Goal: Navigation & Orientation: Find specific page/section

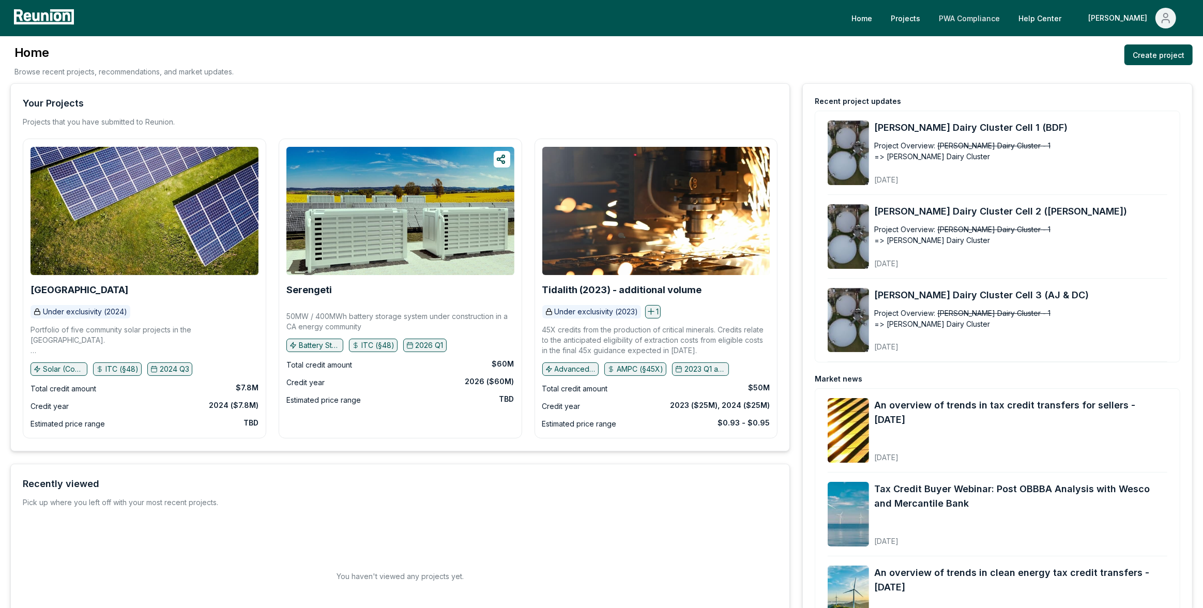
click at [1007, 22] on link "PWA Compliance" at bounding box center [970, 18] width 78 height 21
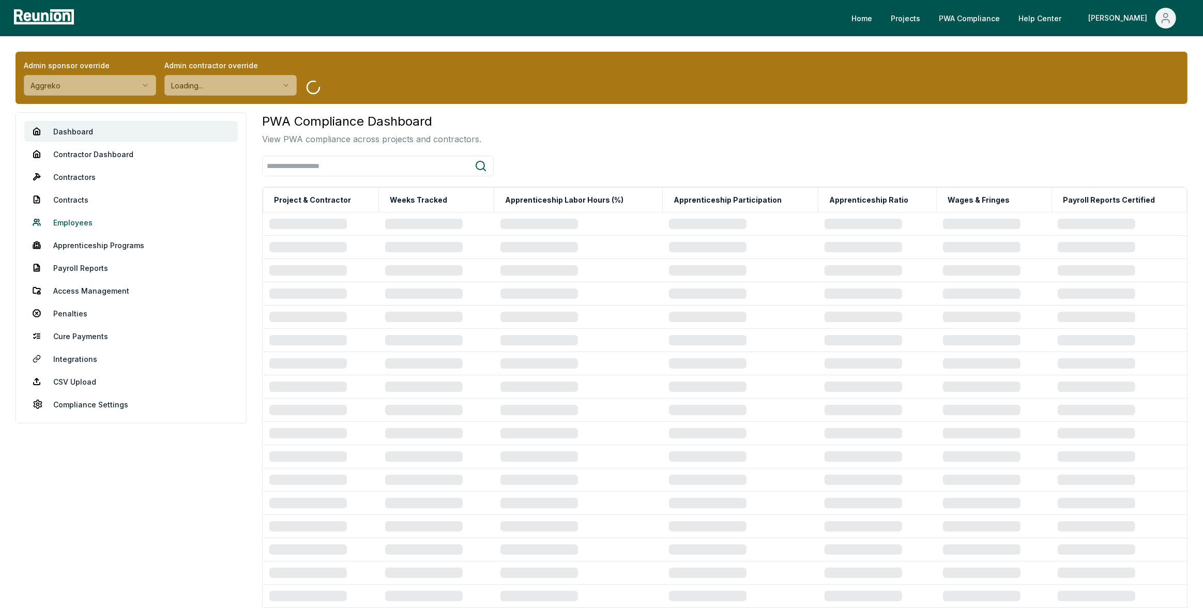
click at [81, 225] on link "Employees" at bounding box center [131, 222] width 214 height 21
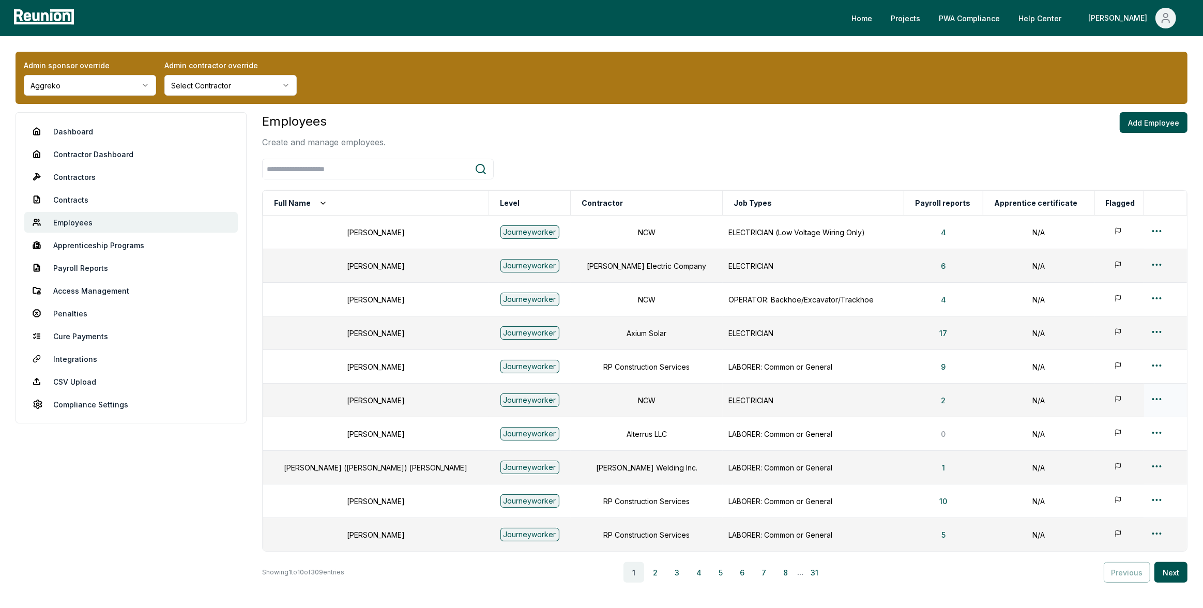
scroll to position [72, 0]
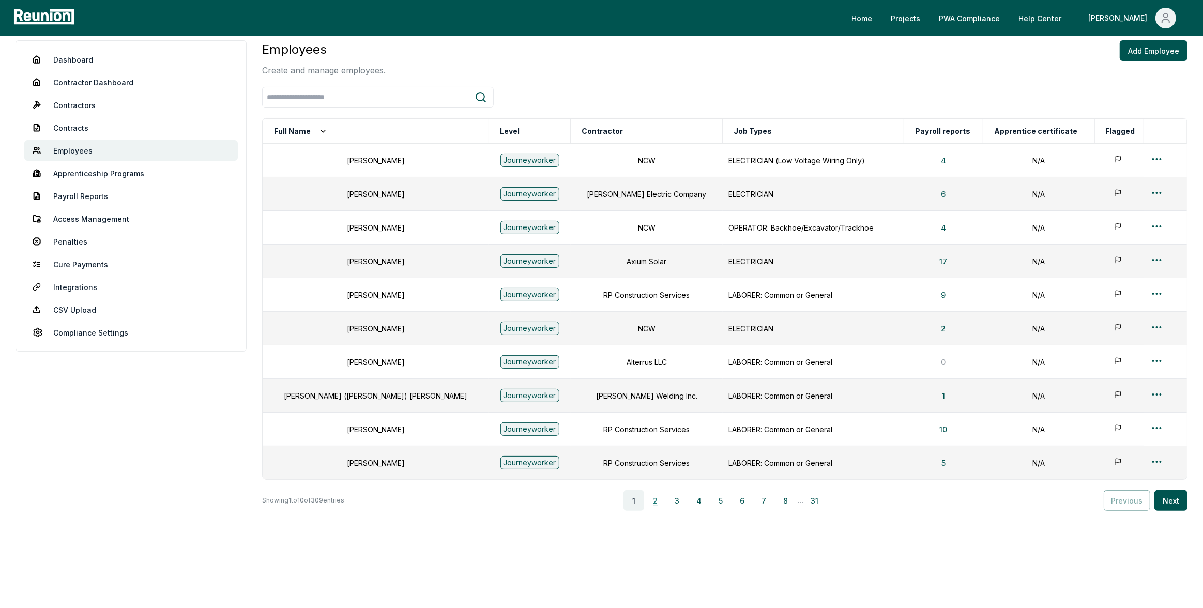
click at [663, 502] on button "2" at bounding box center [655, 500] width 21 height 21
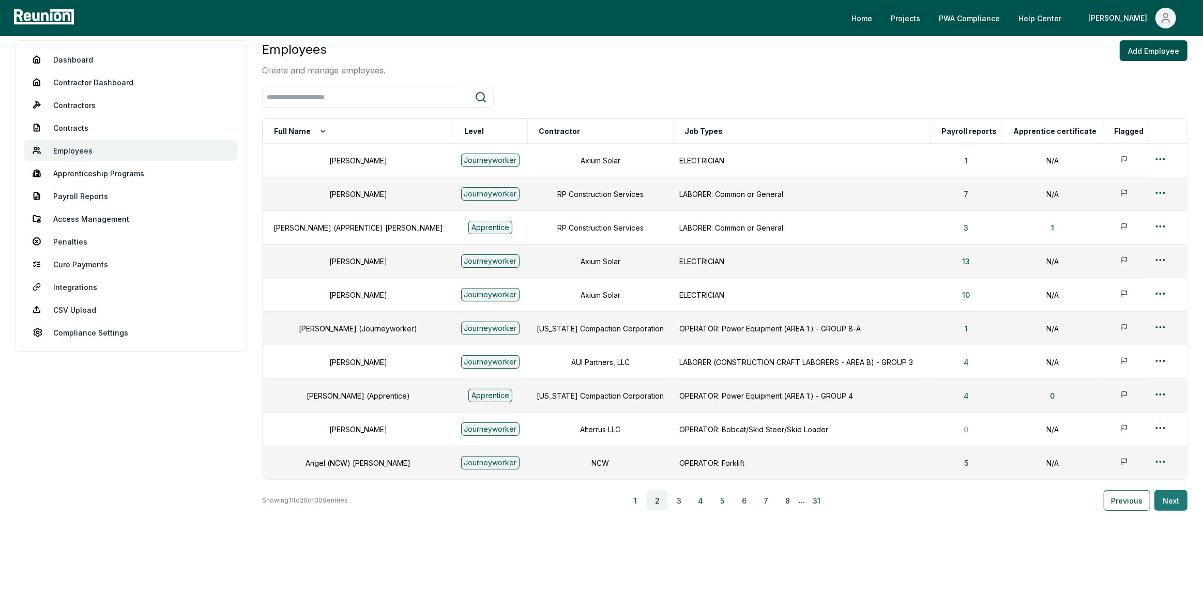
click at [1166, 502] on button "Next" at bounding box center [1171, 500] width 33 height 21
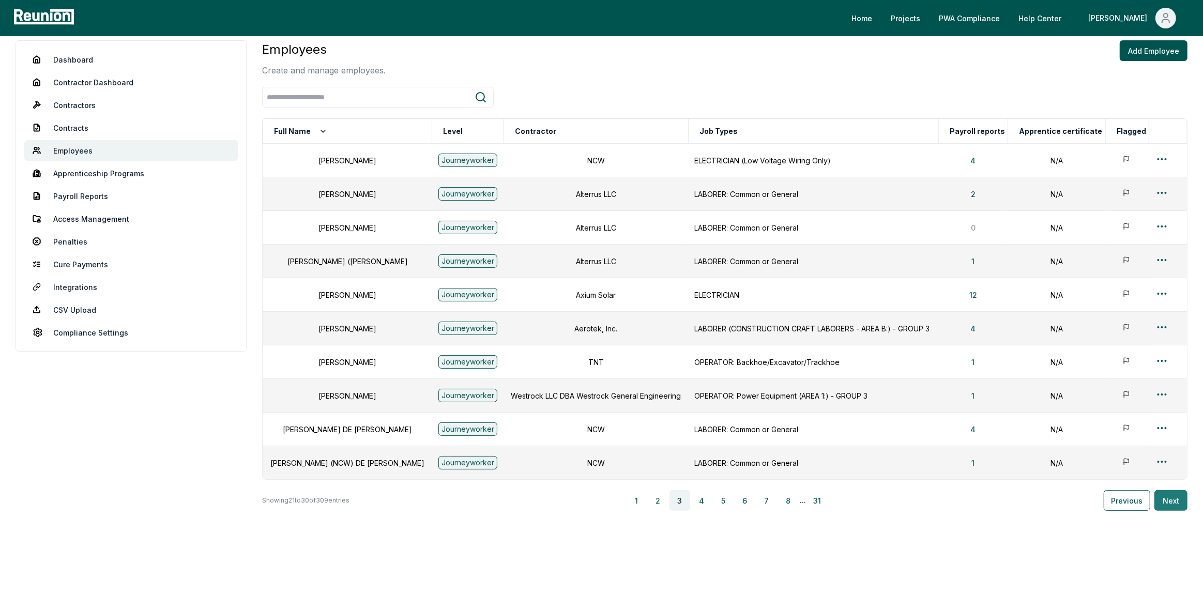
click at [1174, 496] on button "Next" at bounding box center [1171, 500] width 33 height 21
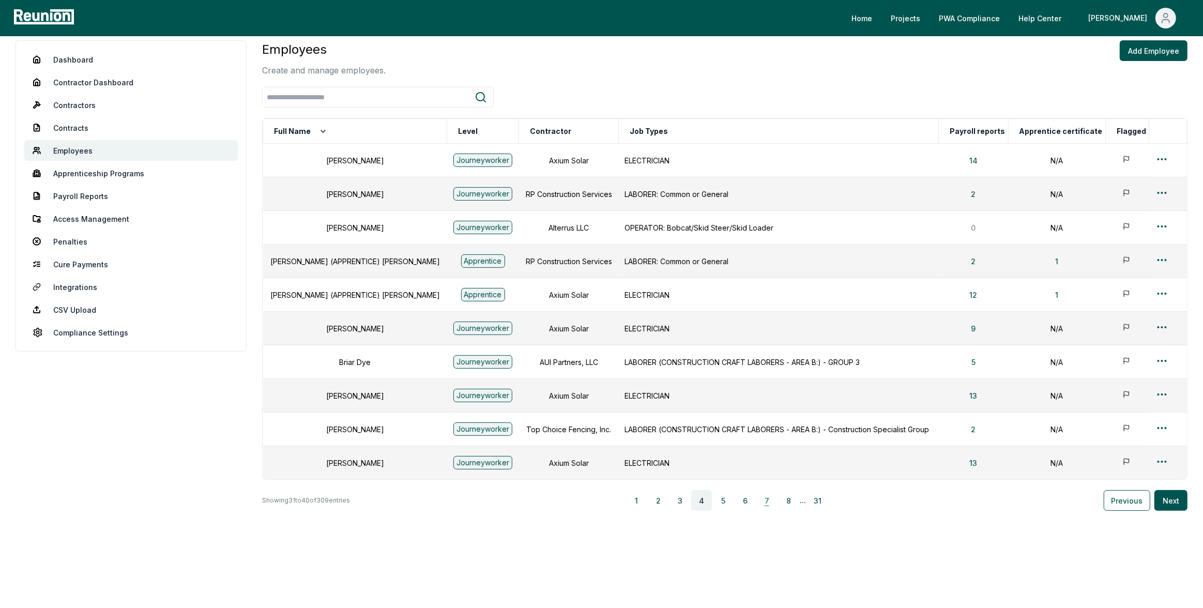
click at [772, 501] on button "7" at bounding box center [766, 500] width 21 height 21
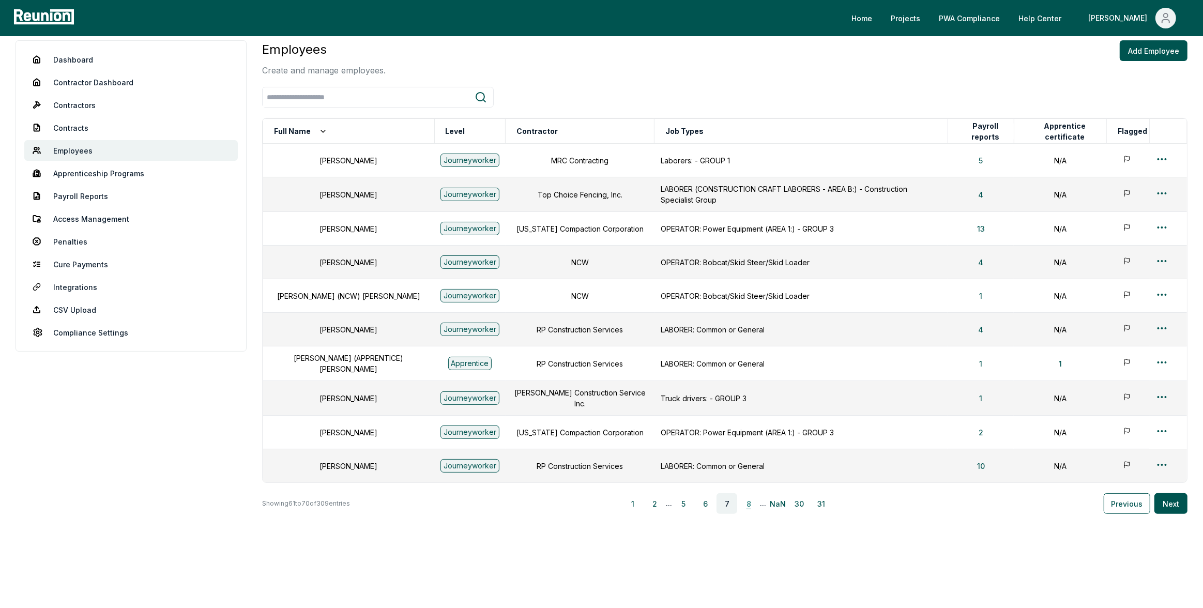
click at [750, 499] on button "8" at bounding box center [748, 503] width 21 height 21
